Goal: Transaction & Acquisition: Purchase product/service

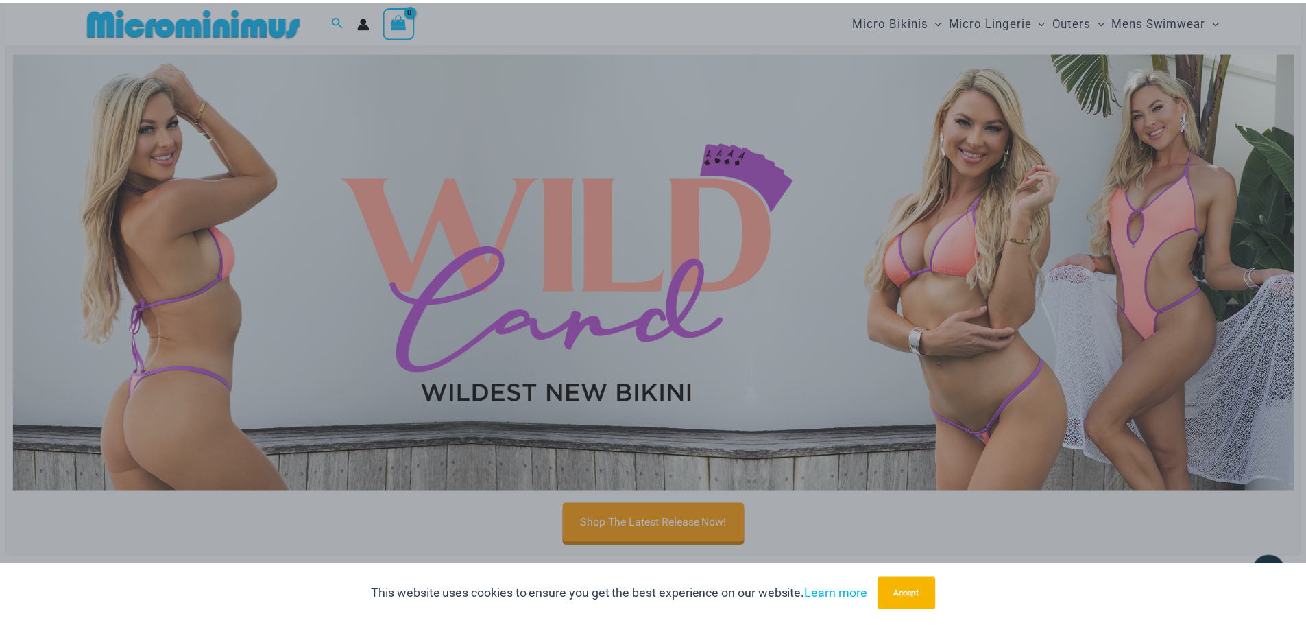
scroll to position [538, 0]
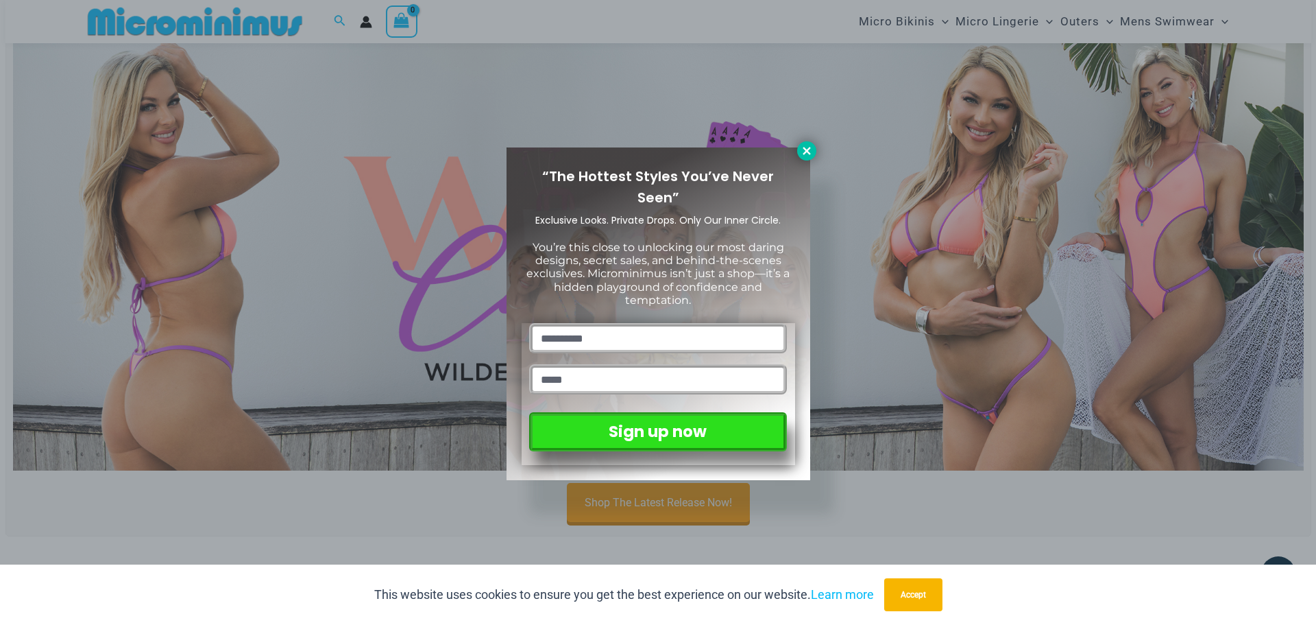
click at [806, 154] on icon at bounding box center [807, 151] width 12 height 12
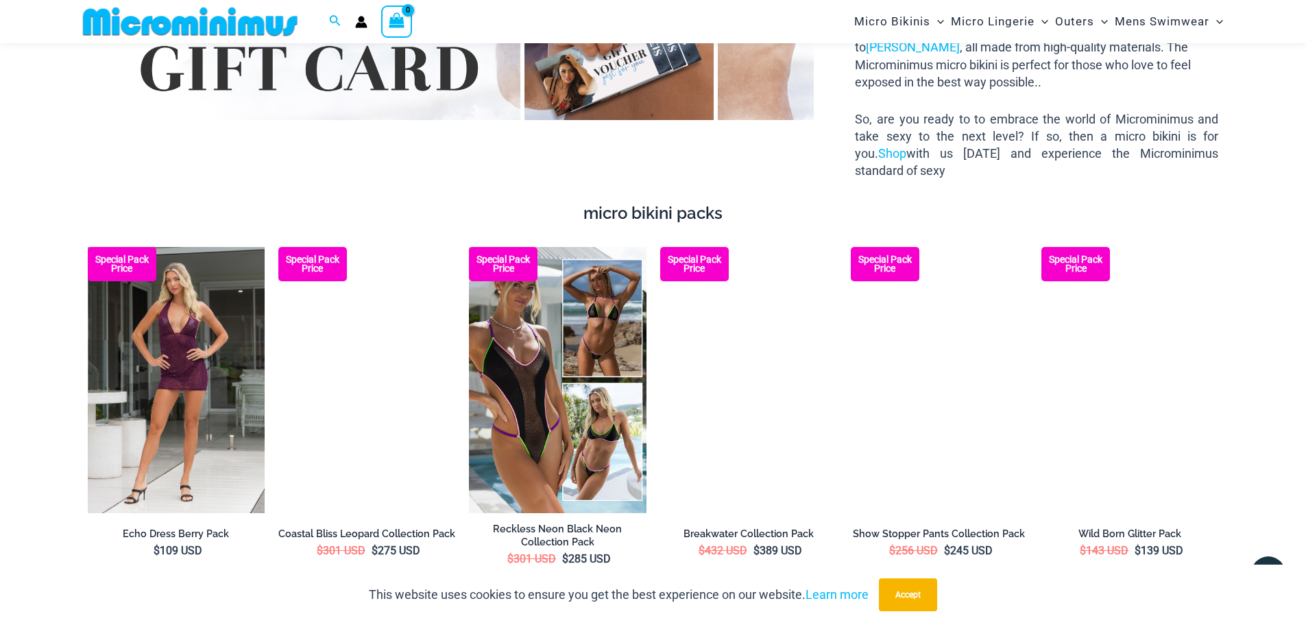
scroll to position [2527, 0]
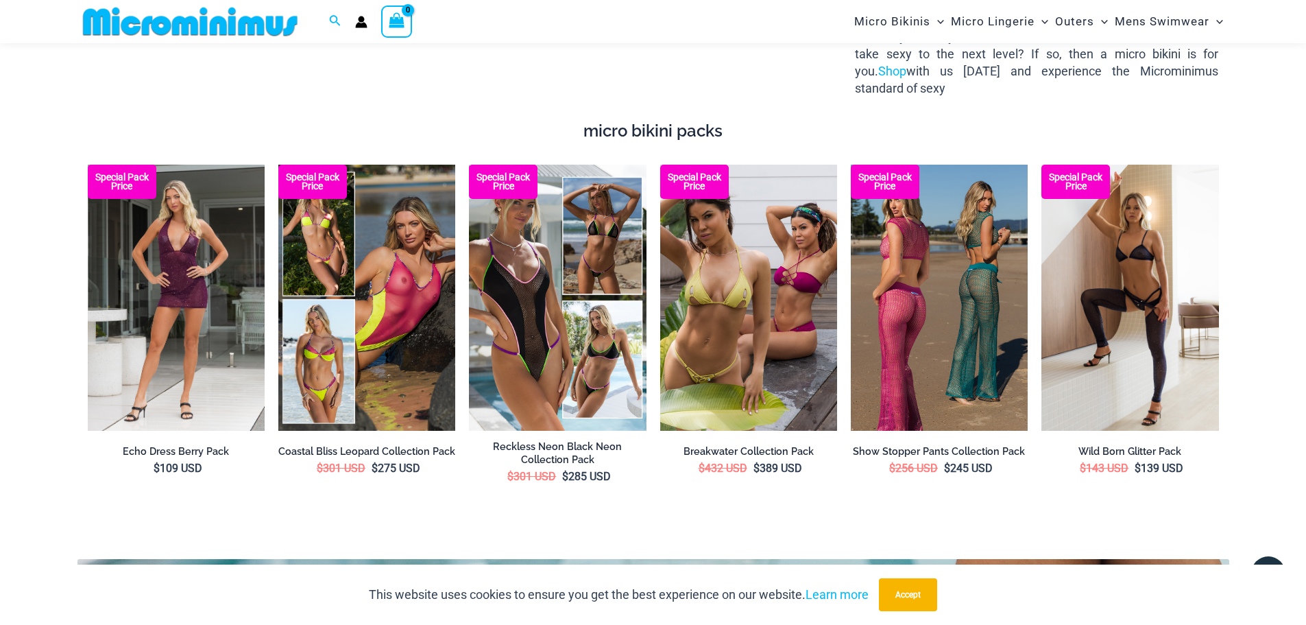
click at [953, 291] on img at bounding box center [939, 297] width 177 height 265
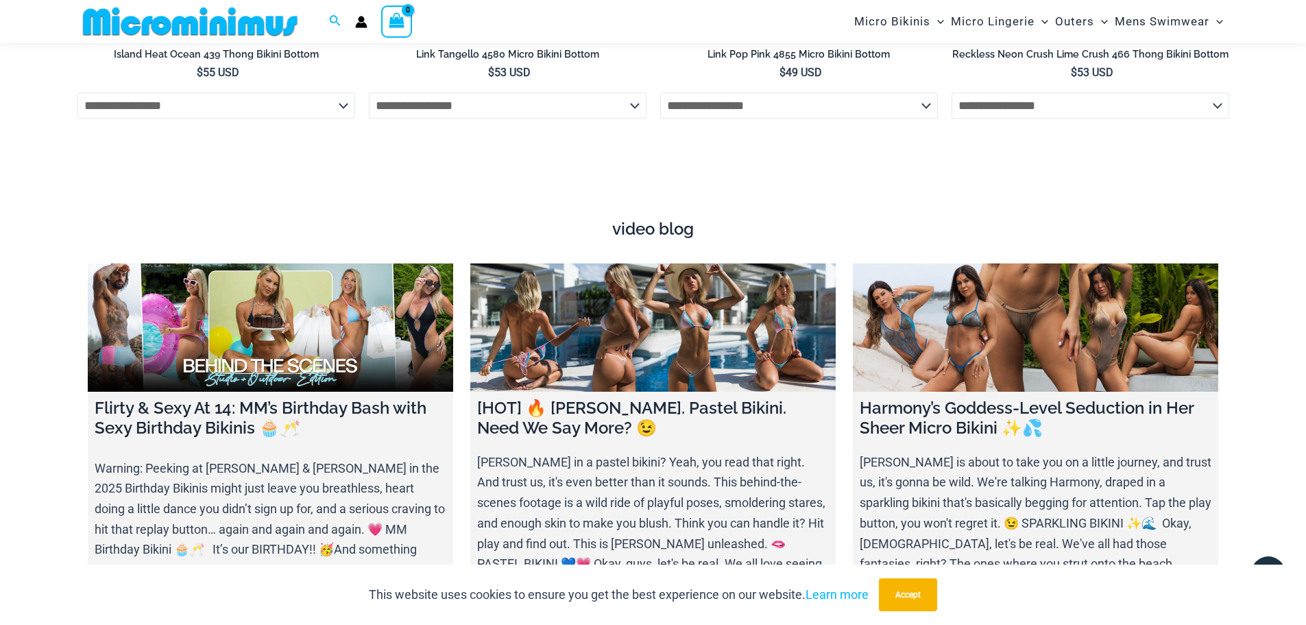
scroll to position [5200, 0]
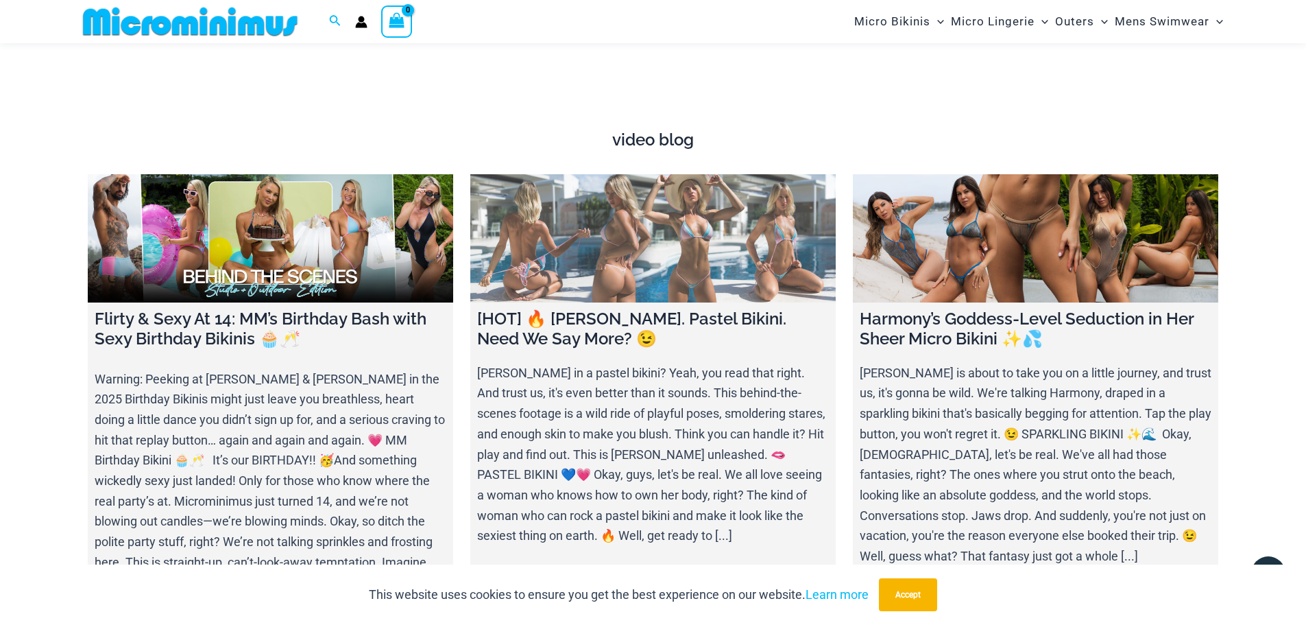
click at [664, 202] on link at bounding box center [652, 238] width 365 height 128
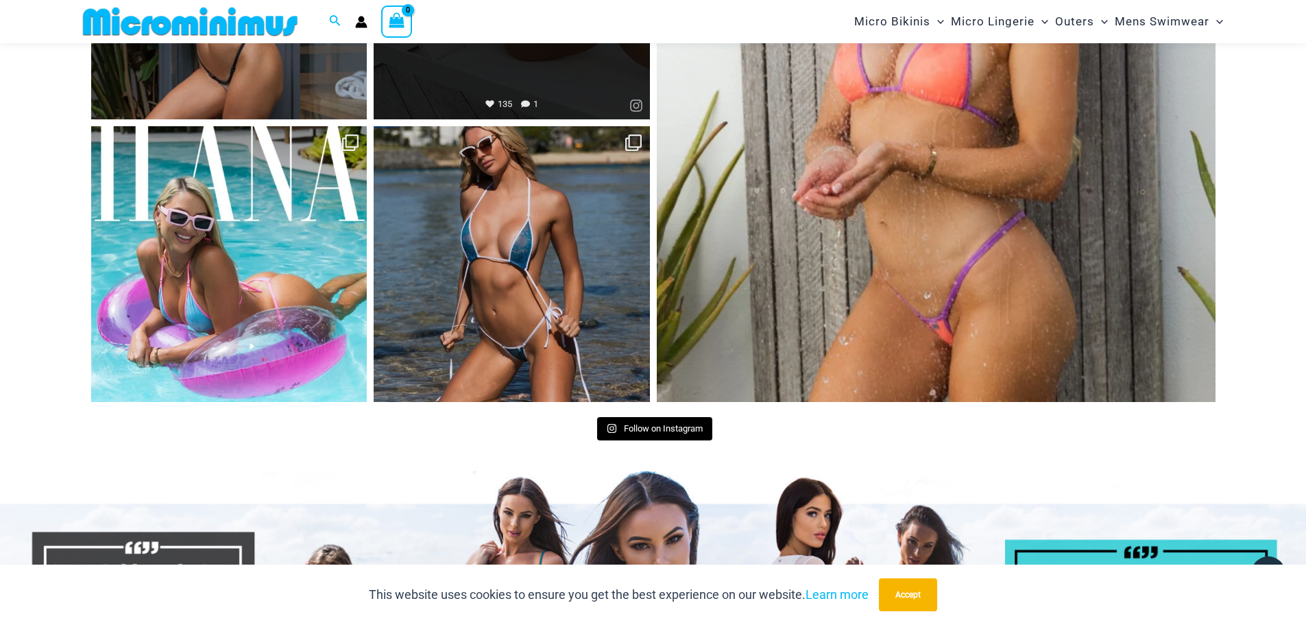
scroll to position [6709, 0]
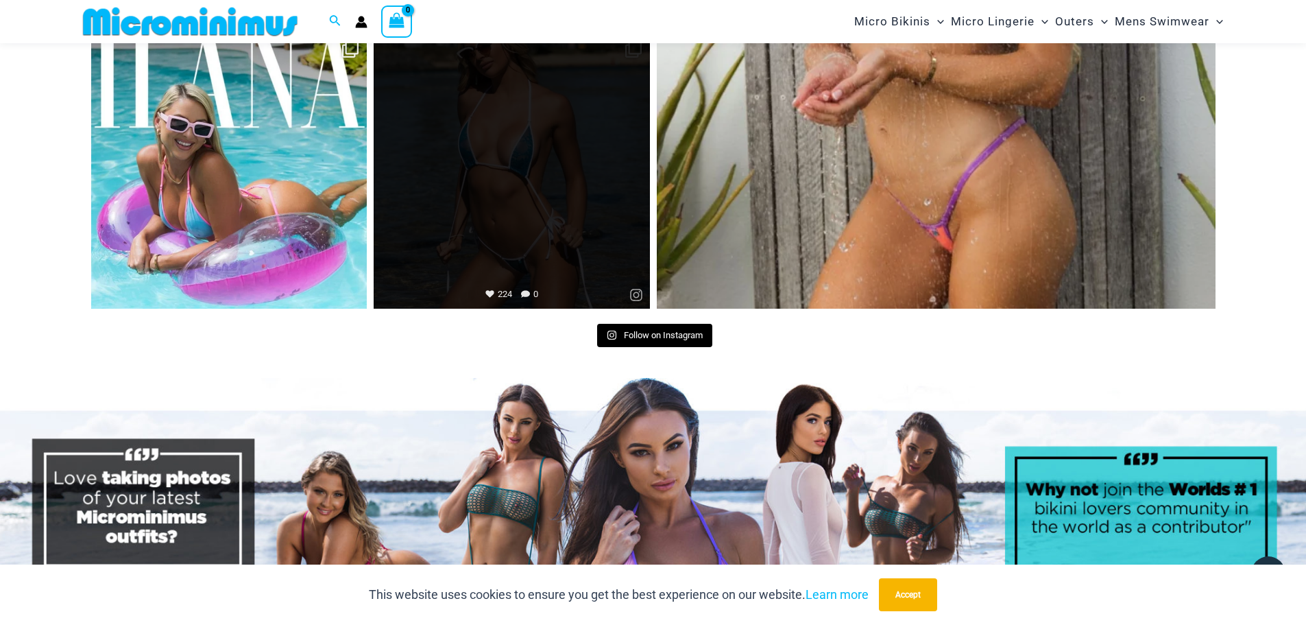
click at [507, 154] on link "Open" at bounding box center [512, 171] width 276 height 276
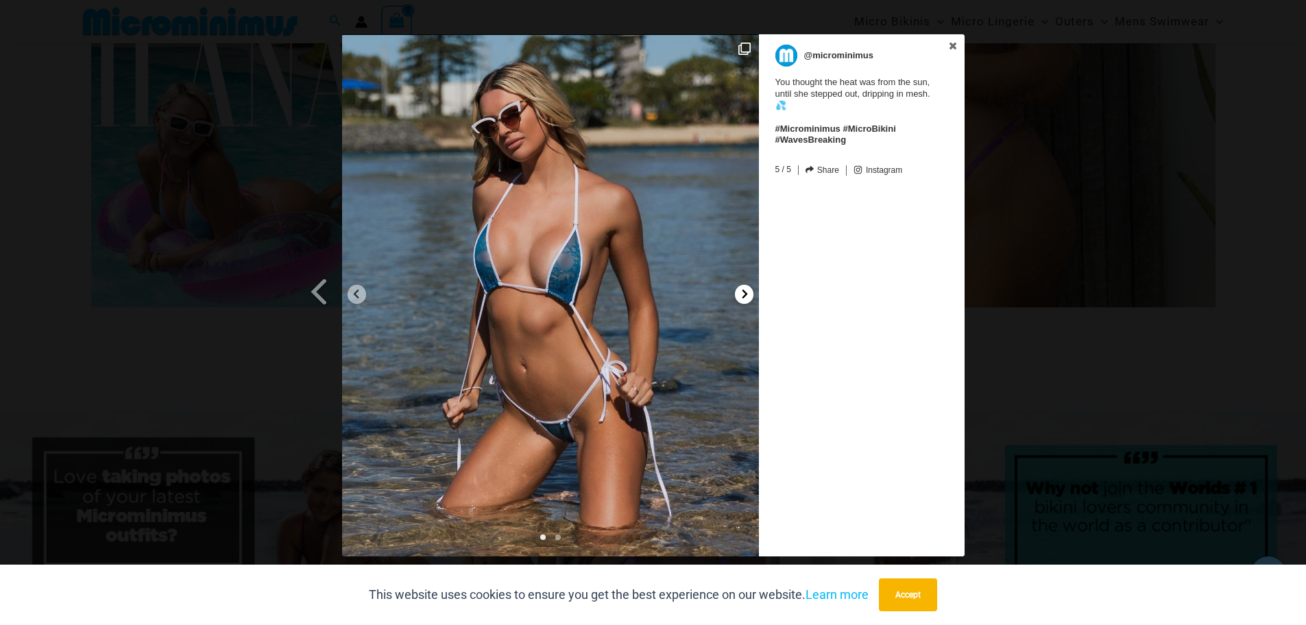
click at [745, 293] on icon at bounding box center [745, 294] width 10 height 10
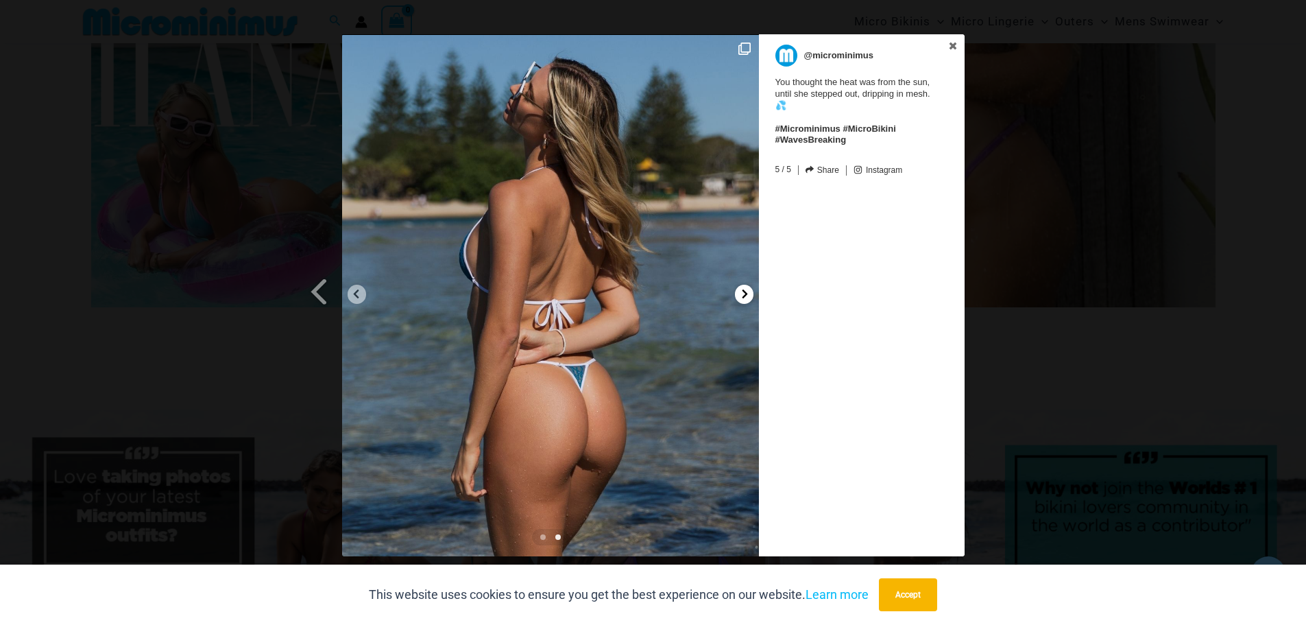
click at [745, 292] on icon at bounding box center [744, 293] width 5 height 9
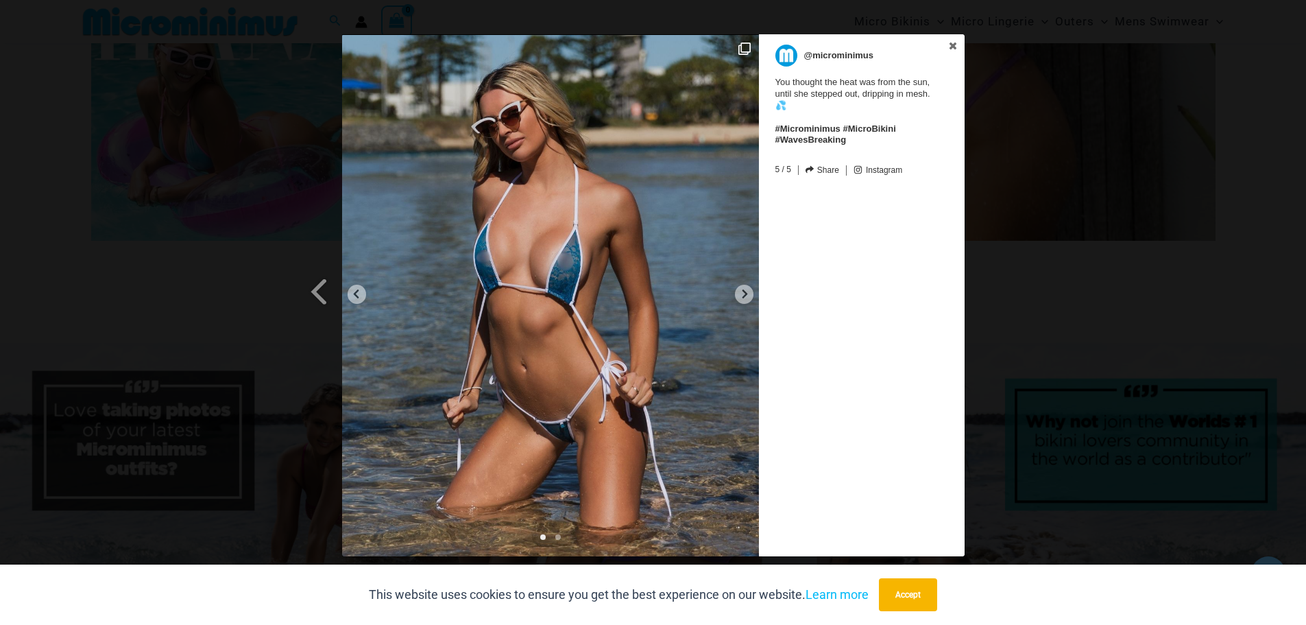
scroll to position [7053, 0]
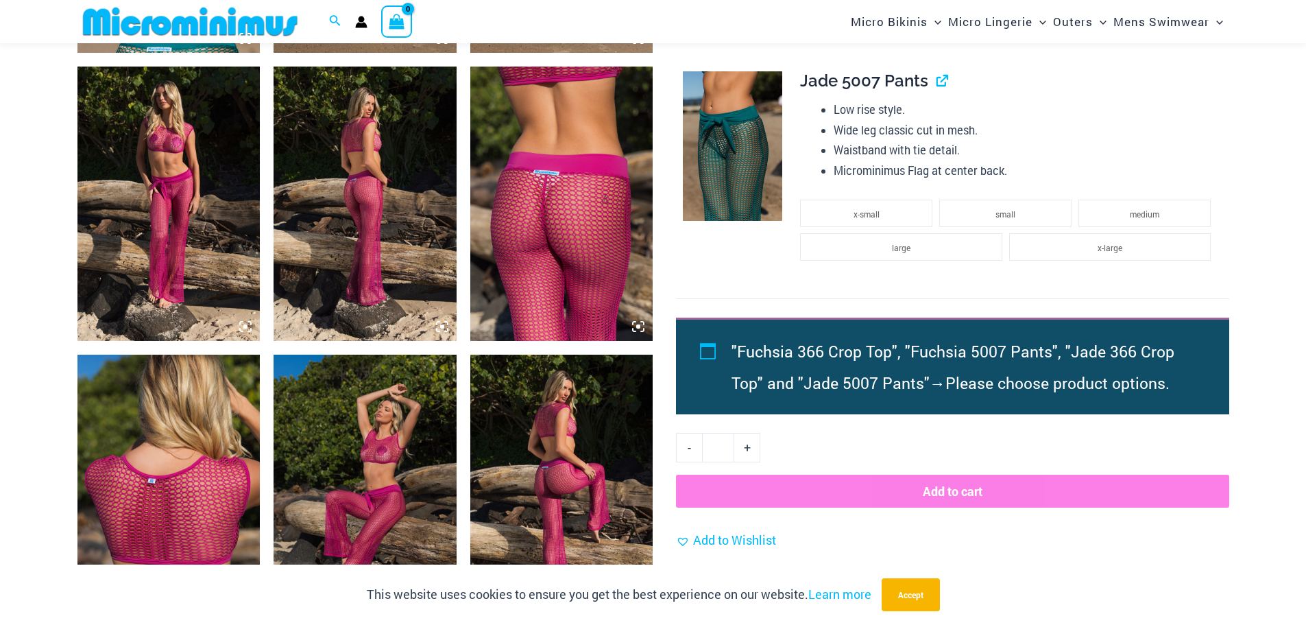
scroll to position [1634, 0]
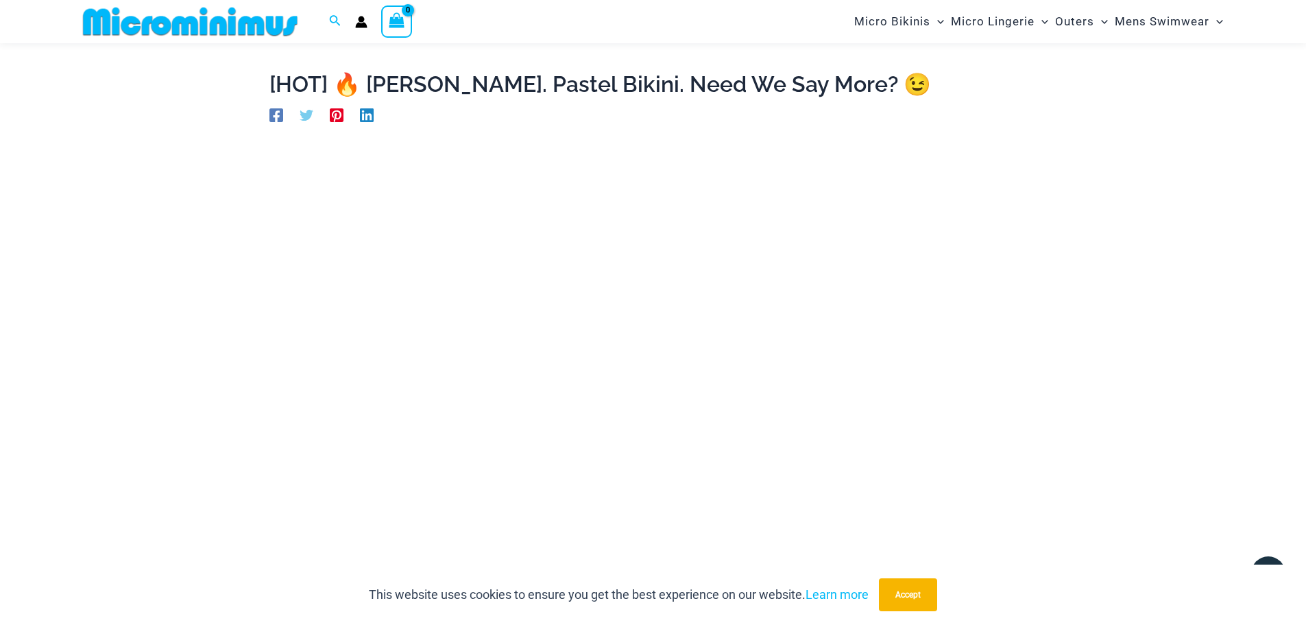
scroll to position [58, 0]
